Goal: Navigation & Orientation: Find specific page/section

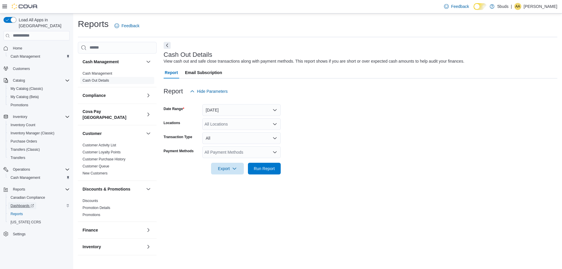
click at [22, 204] on span "Dashboards" at bounding box center [22, 206] width 23 height 5
